Goal: Task Accomplishment & Management: Use online tool/utility

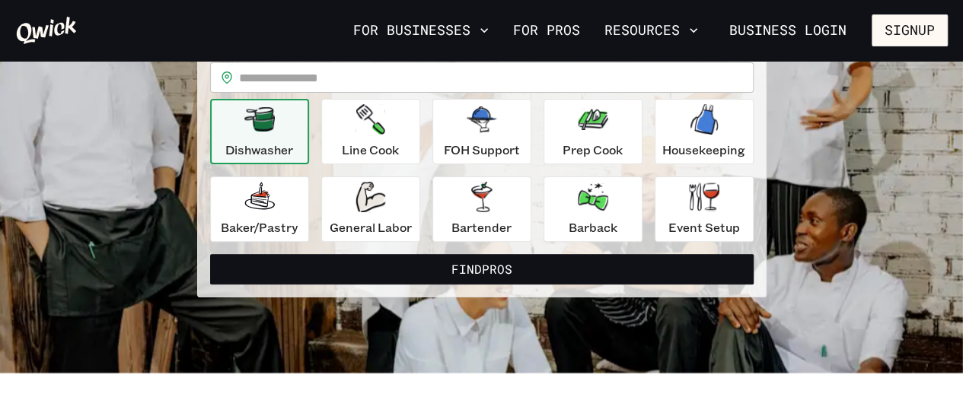
scroll to position [178, 0]
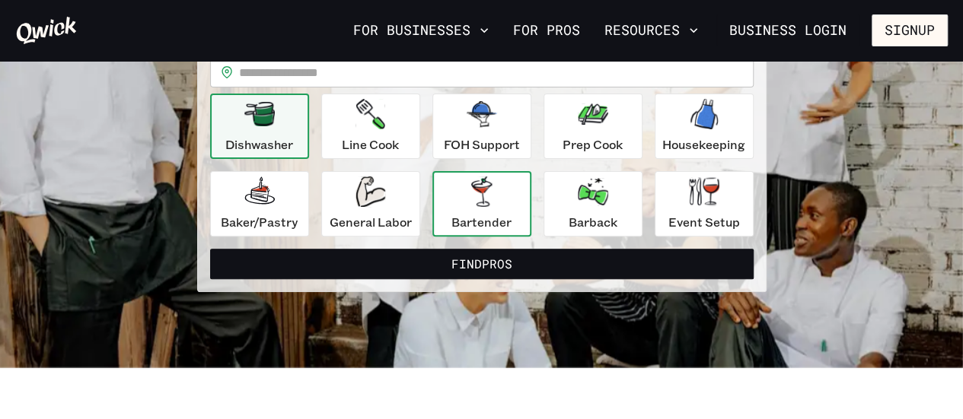
click at [496, 230] on p "Bartender" at bounding box center [481, 222] width 60 height 18
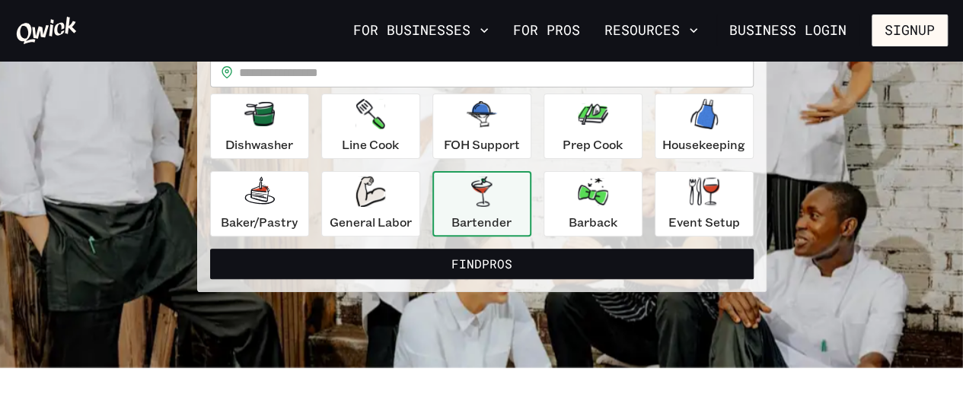
click at [493, 219] on p "Bartender" at bounding box center [481, 222] width 60 height 18
click at [495, 213] on p "Bartender" at bounding box center [481, 222] width 60 height 18
click at [498, 205] on div "Bartender" at bounding box center [481, 204] width 60 height 55
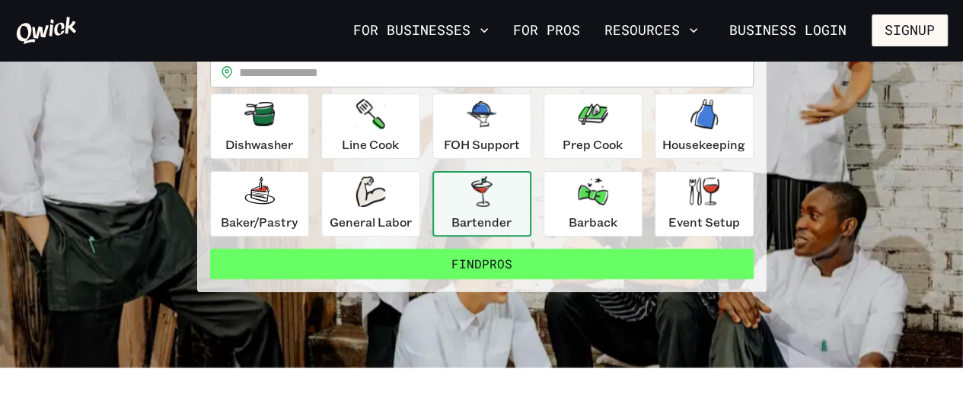
click at [488, 272] on button "Find Pros" at bounding box center [481, 264] width 543 height 30
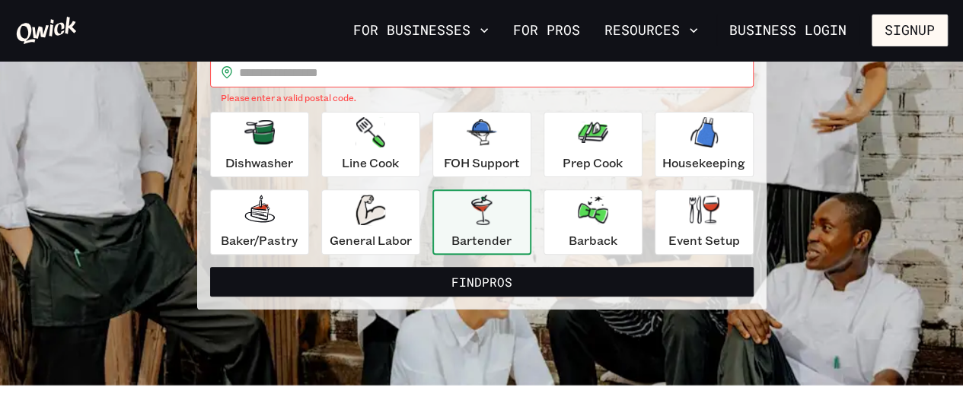
click at [441, 74] on input "text" at bounding box center [496, 72] width 514 height 30
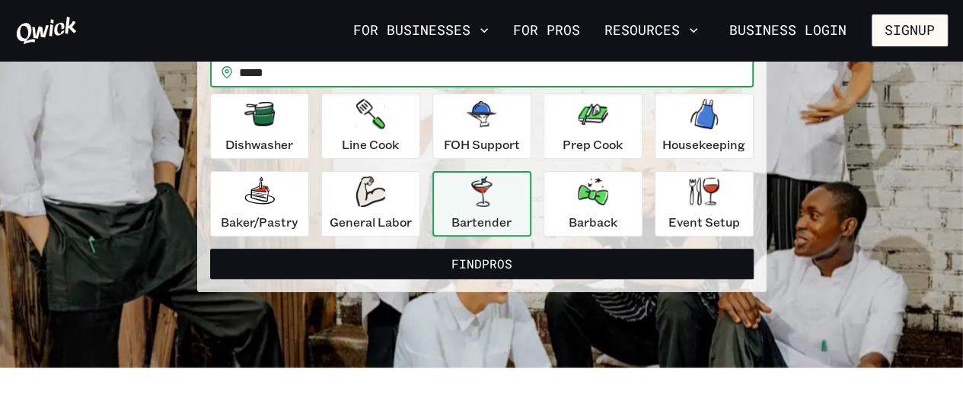
type input "*****"
click at [210, 249] on button "Find Pros" at bounding box center [481, 264] width 543 height 30
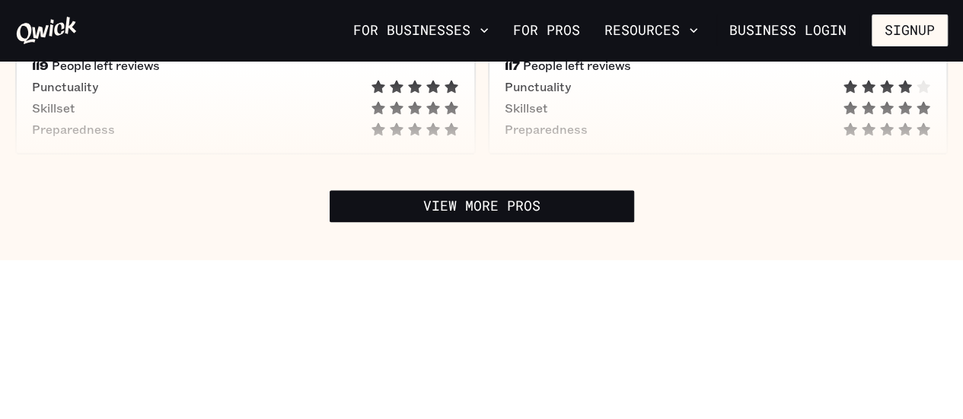
scroll to position [962, 0]
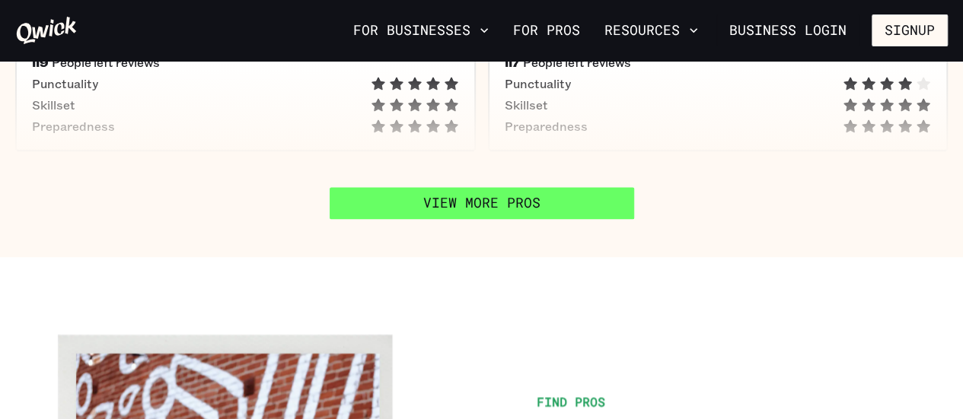
click at [566, 198] on link "View More Pros" at bounding box center [481, 203] width 304 height 32
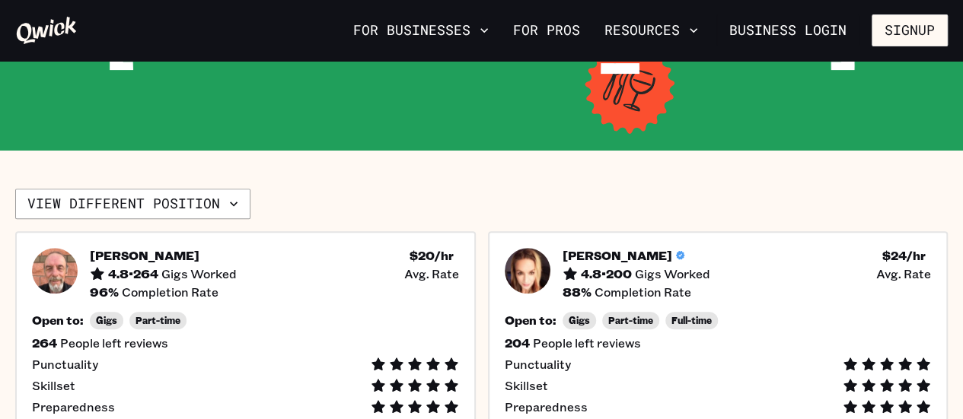
scroll to position [260, 0]
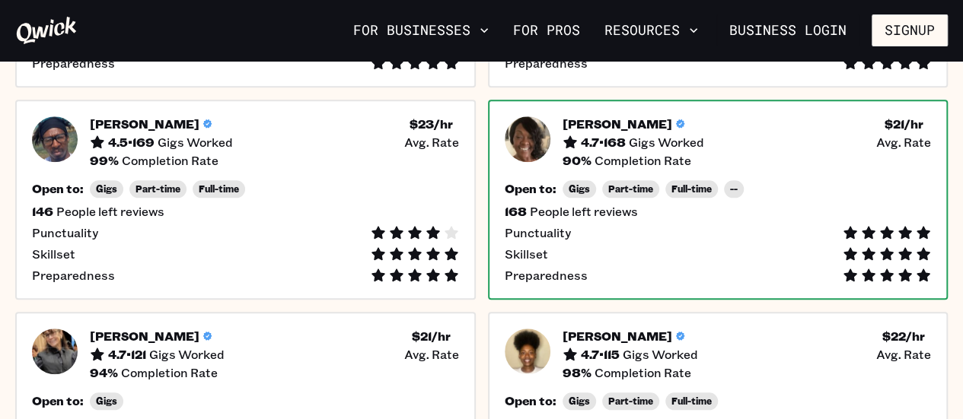
scroll to position [600, 0]
